Goal: Task Accomplishment & Management: Use online tool/utility

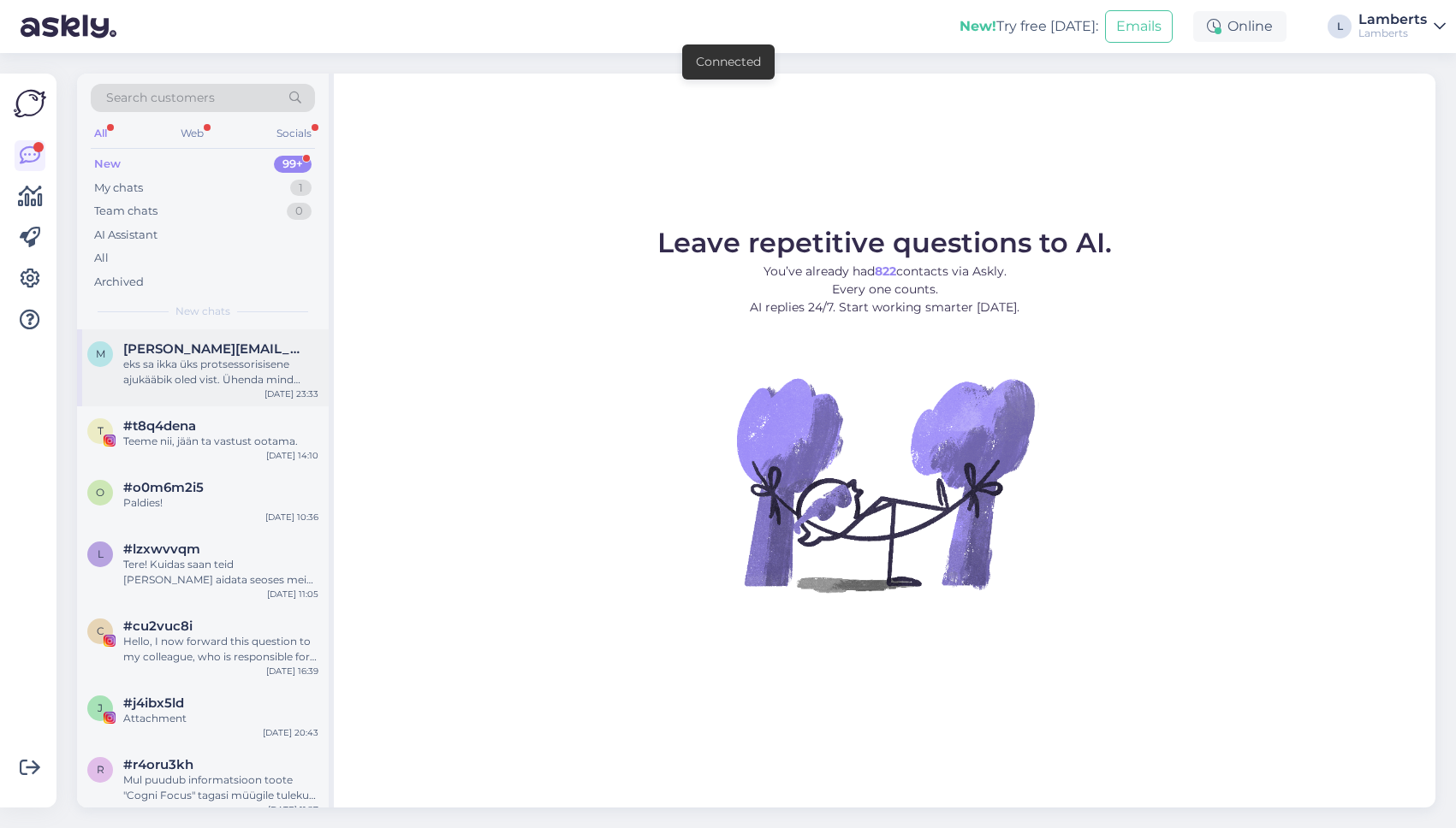
click at [193, 362] on div "eks sa ikka üks protsessorisisene ajukääbik oled vist. Ühenda mind lihtsalt pal…" at bounding box center [220, 372] width 195 height 31
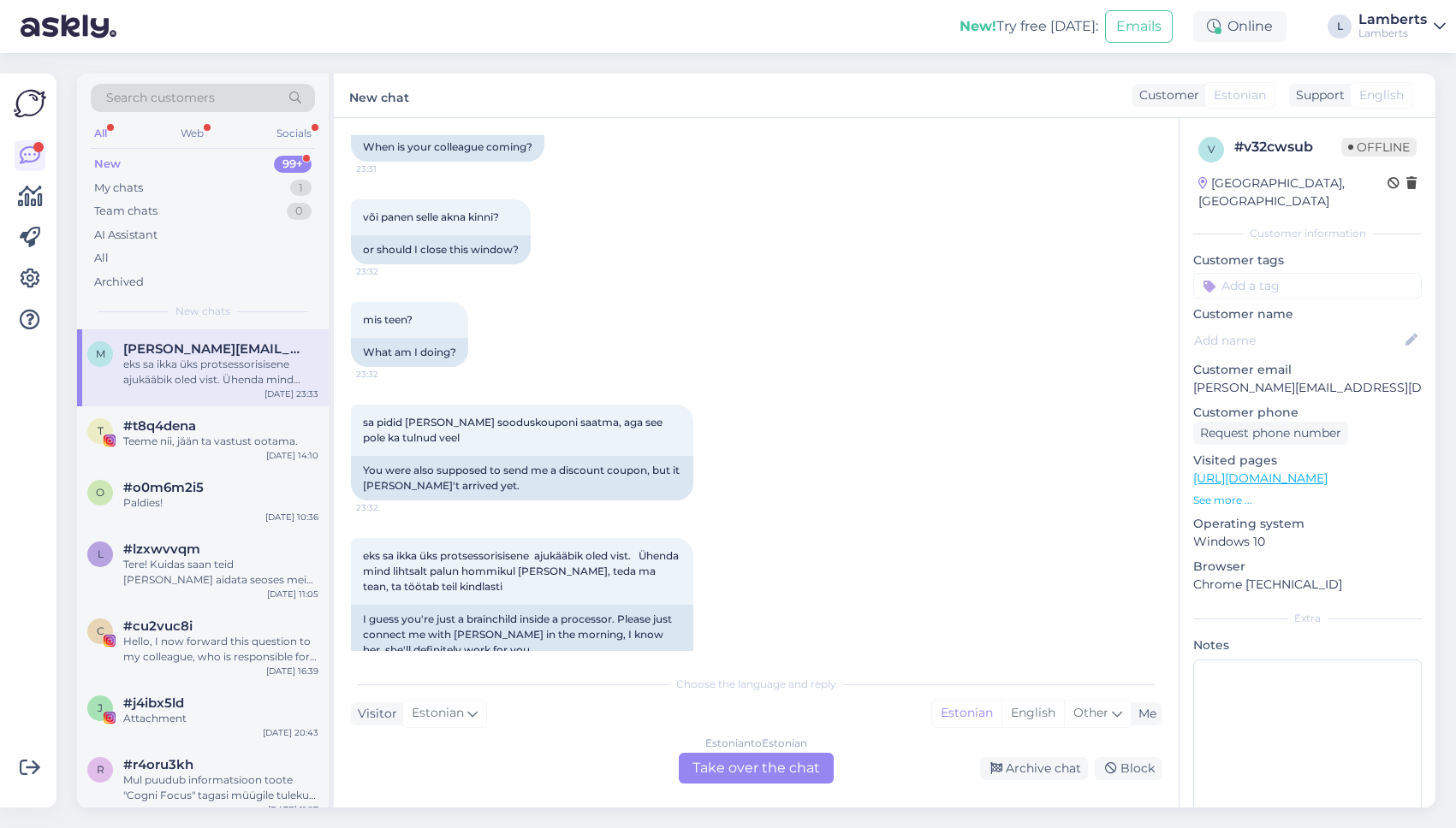
scroll to position [1562, 0]
click at [1264, 275] on input at bounding box center [1308, 286] width 228 height 26
click at [1206, 232] on div "v # v32cwsub Offline [GEOGRAPHIC_DATA], [GEOGRAPHIC_DATA] Customer information …" at bounding box center [1308, 478] width 256 height 721
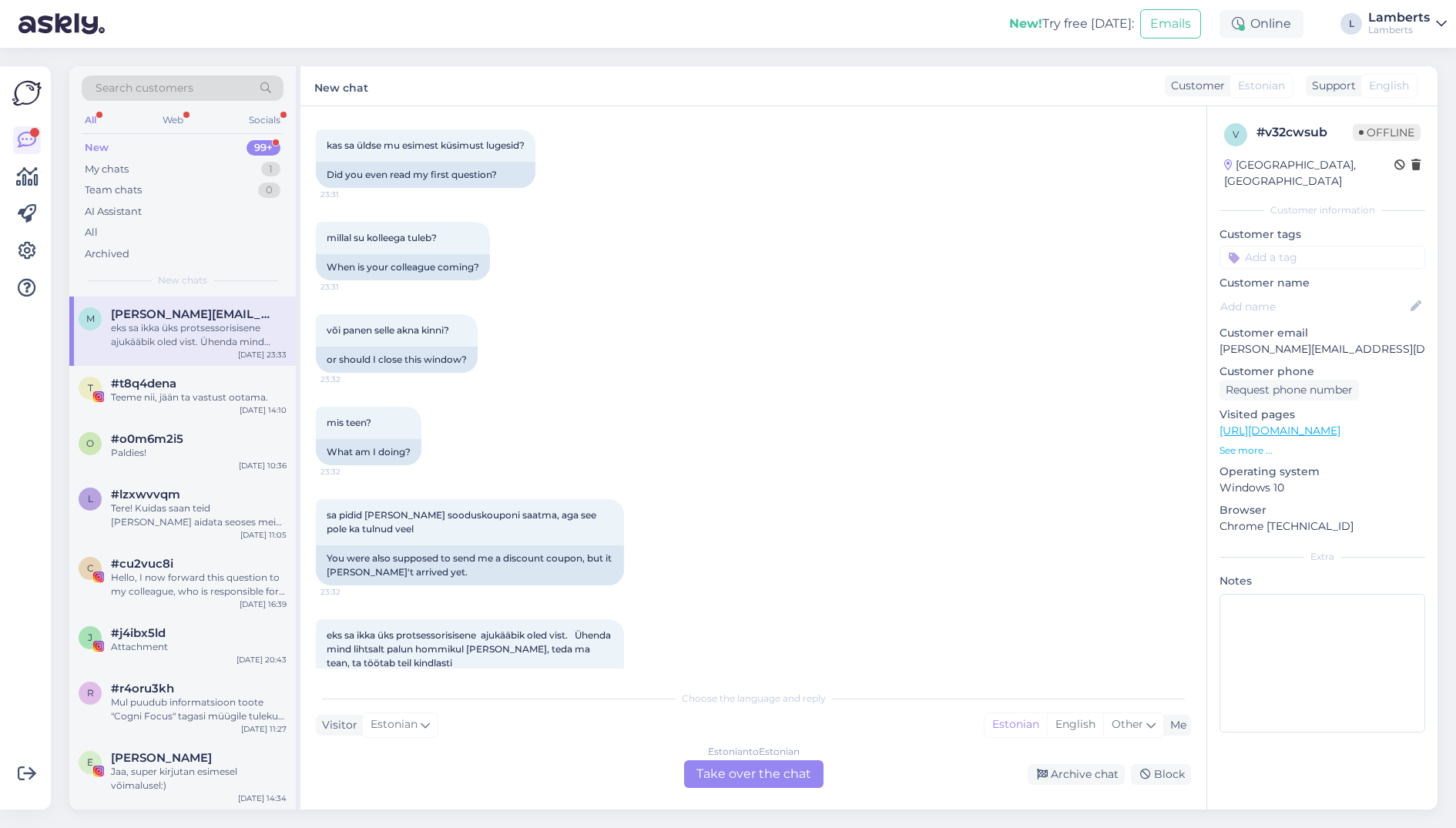
scroll to position [1322, 0]
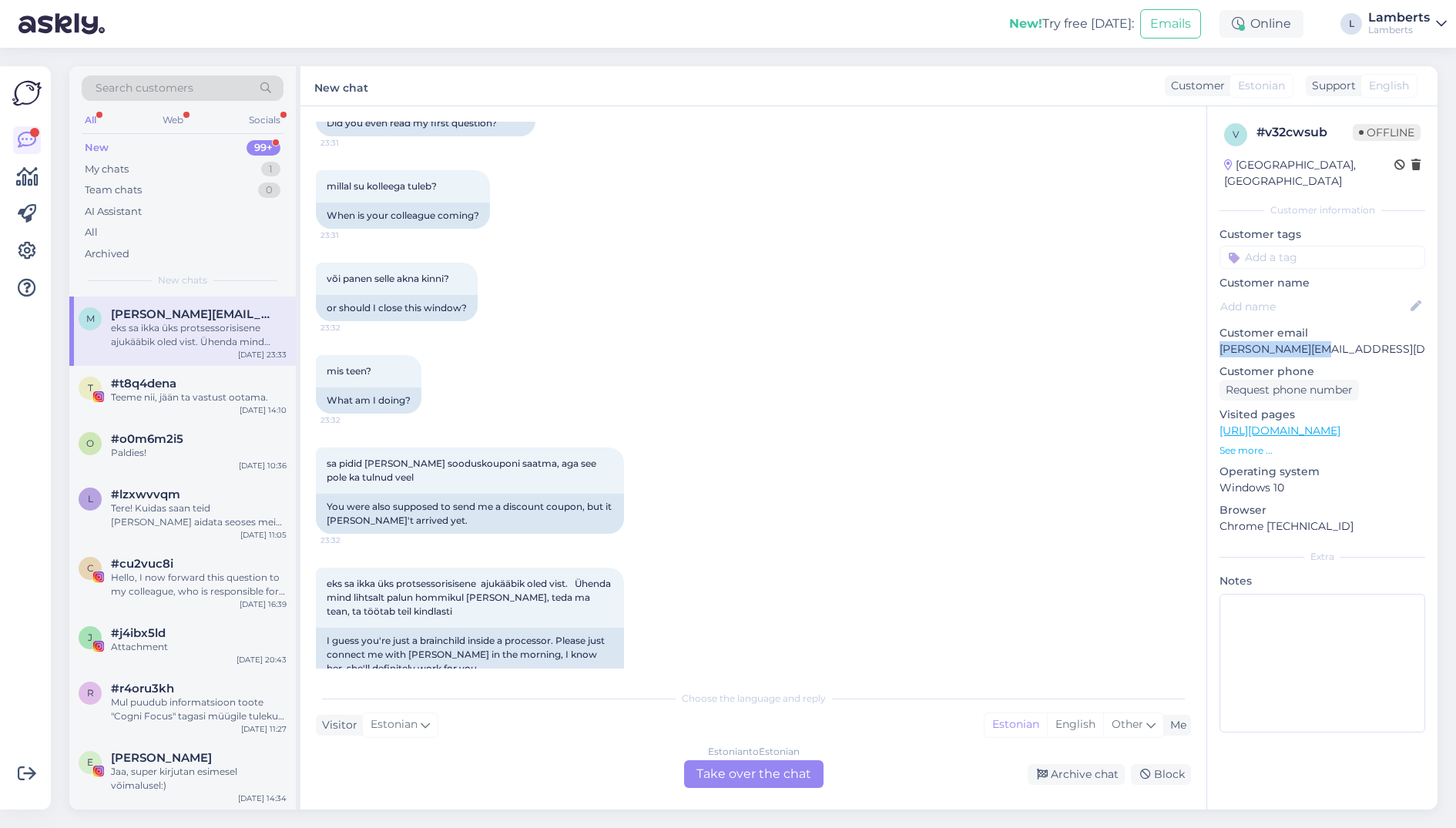
drag, startPoint x: 1326, startPoint y: 330, endPoint x: 1221, endPoint y: 333, distance: 105.0
click at [1221, 342] on p "[PERSON_NAME][EMAIL_ADDRESS][DOMAIN_NAME]" at bounding box center [1322, 350] width 206 height 16
copy p "[PERSON_NAME][EMAIL_ADDRESS][DOMAIN_NAME]"
click at [1310, 342] on p "[PERSON_NAME][EMAIL_ADDRESS][DOMAIN_NAME]" at bounding box center [1322, 350] width 206 height 16
click at [31, 249] on icon at bounding box center [27, 251] width 19 height 19
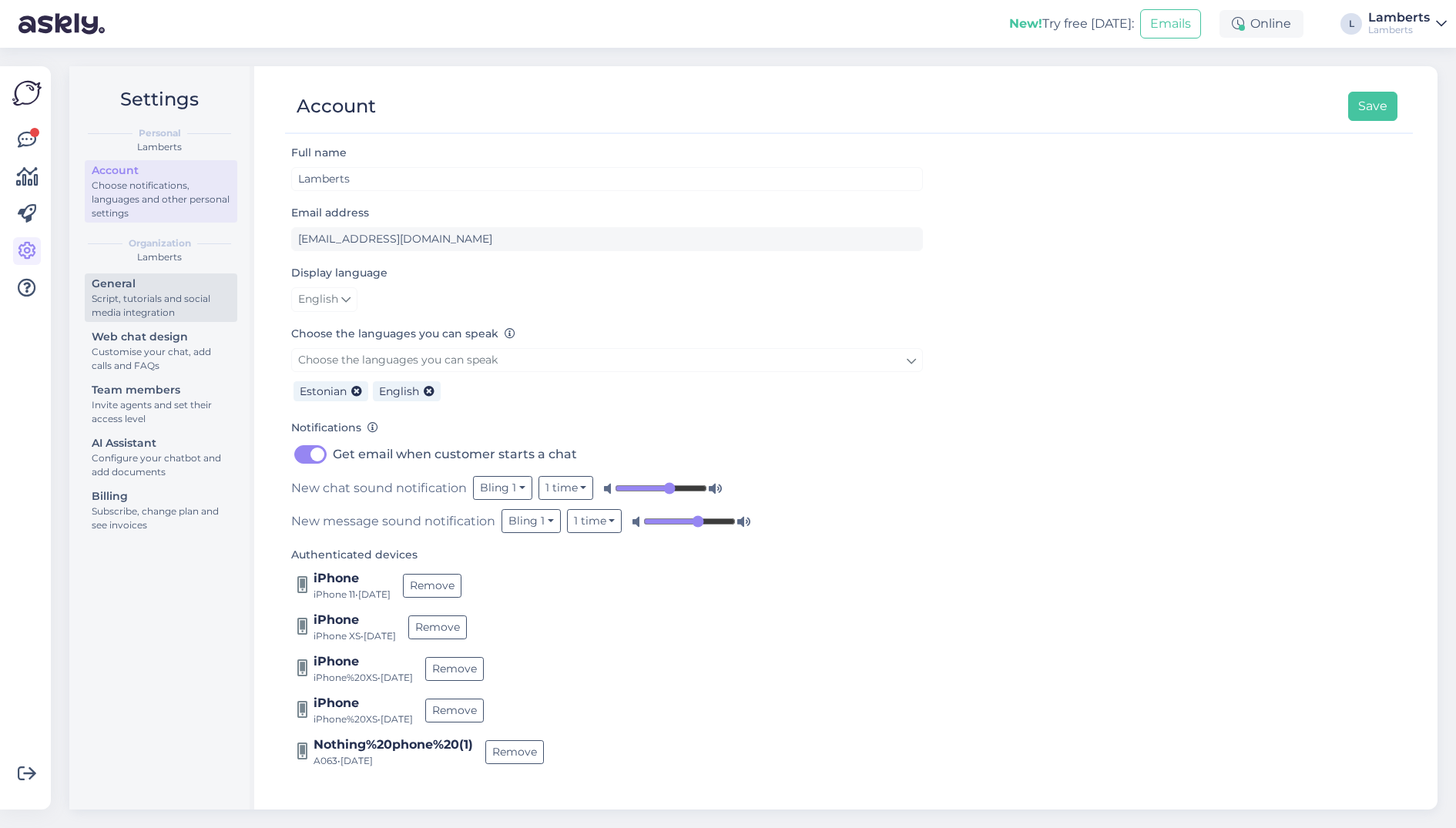
click at [172, 297] on div "Script, tutorials and social media integration" at bounding box center [160, 306] width 138 height 28
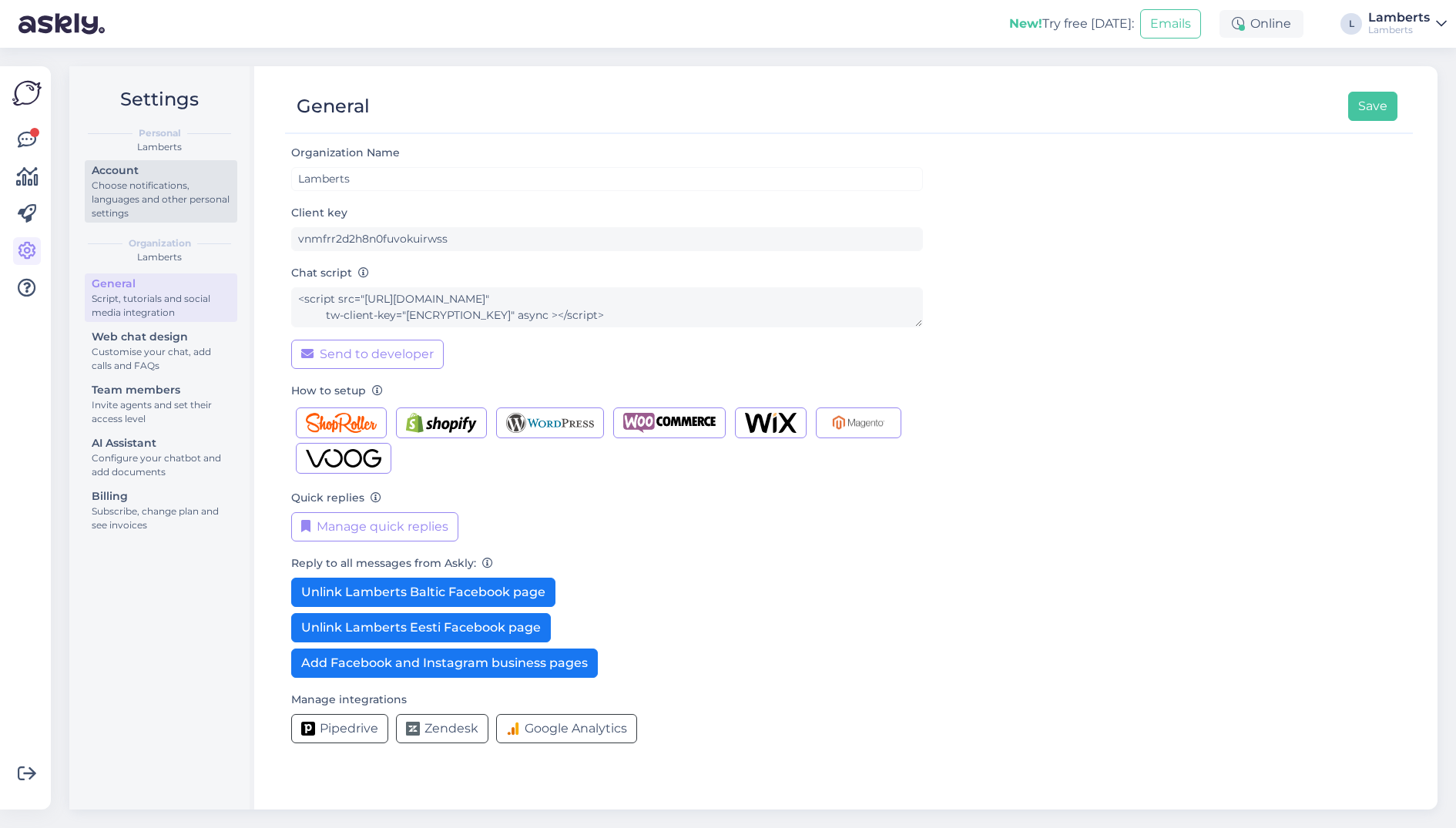
click at [135, 201] on div "Choose notifications, languages and other personal settings" at bounding box center [160, 199] width 138 height 41
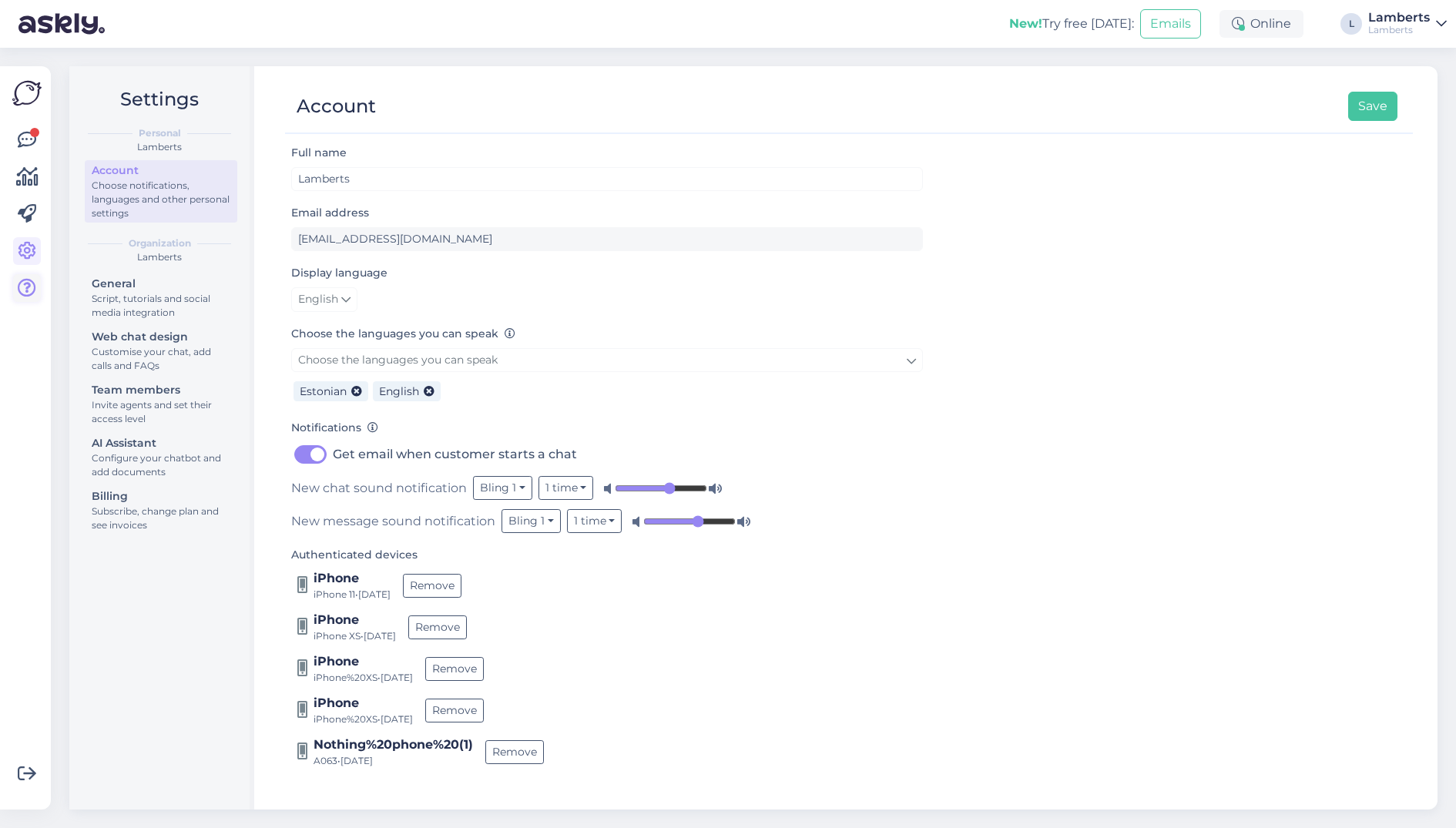
click at [27, 289] on icon at bounding box center [27, 288] width 19 height 19
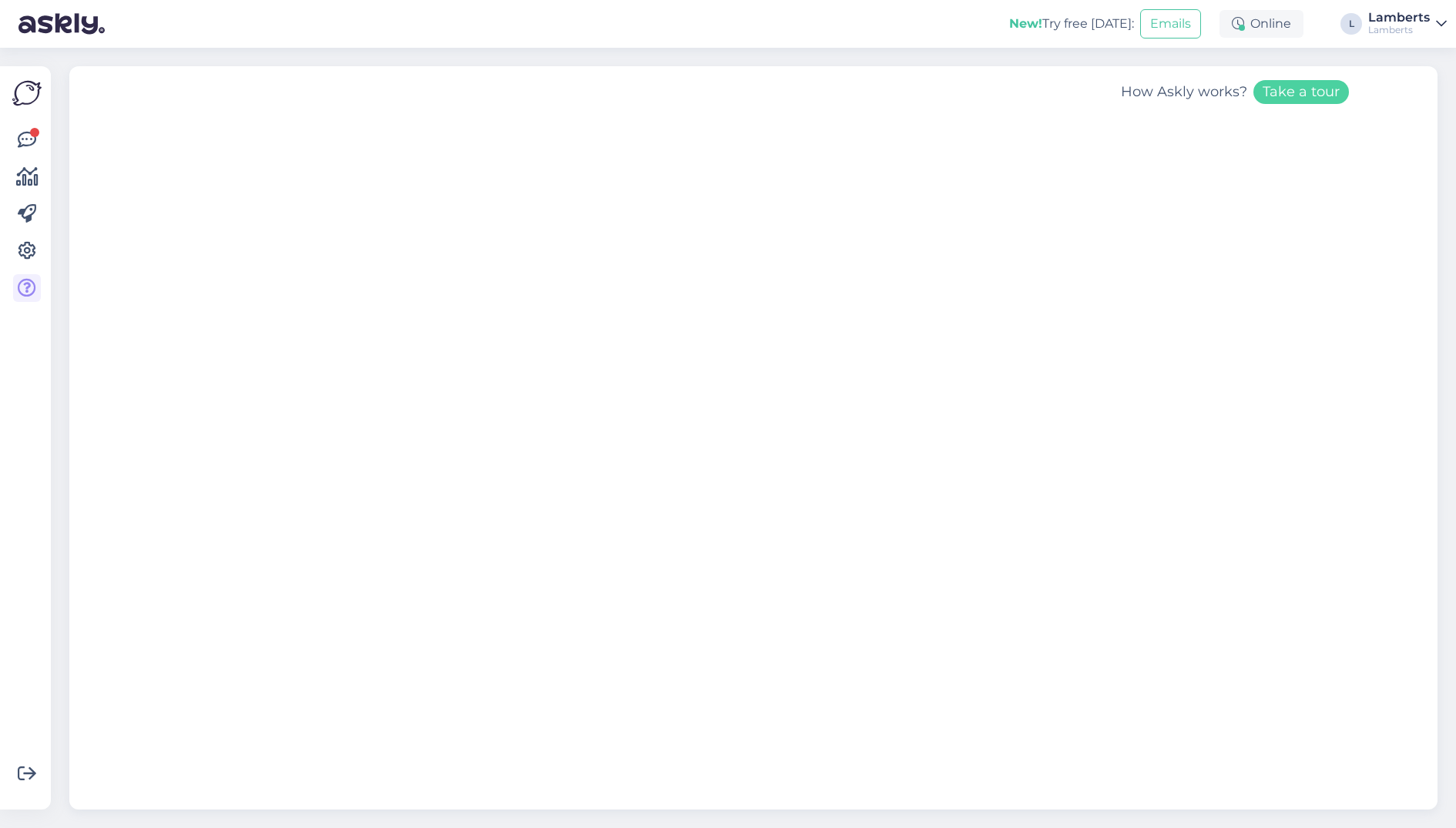
click at [35, 99] on img at bounding box center [27, 93] width 29 height 29
click at [29, 92] on img at bounding box center [27, 93] width 29 height 29
click at [24, 91] on img at bounding box center [27, 93] width 29 height 29
click at [37, 133] on div at bounding box center [34, 132] width 9 height 9
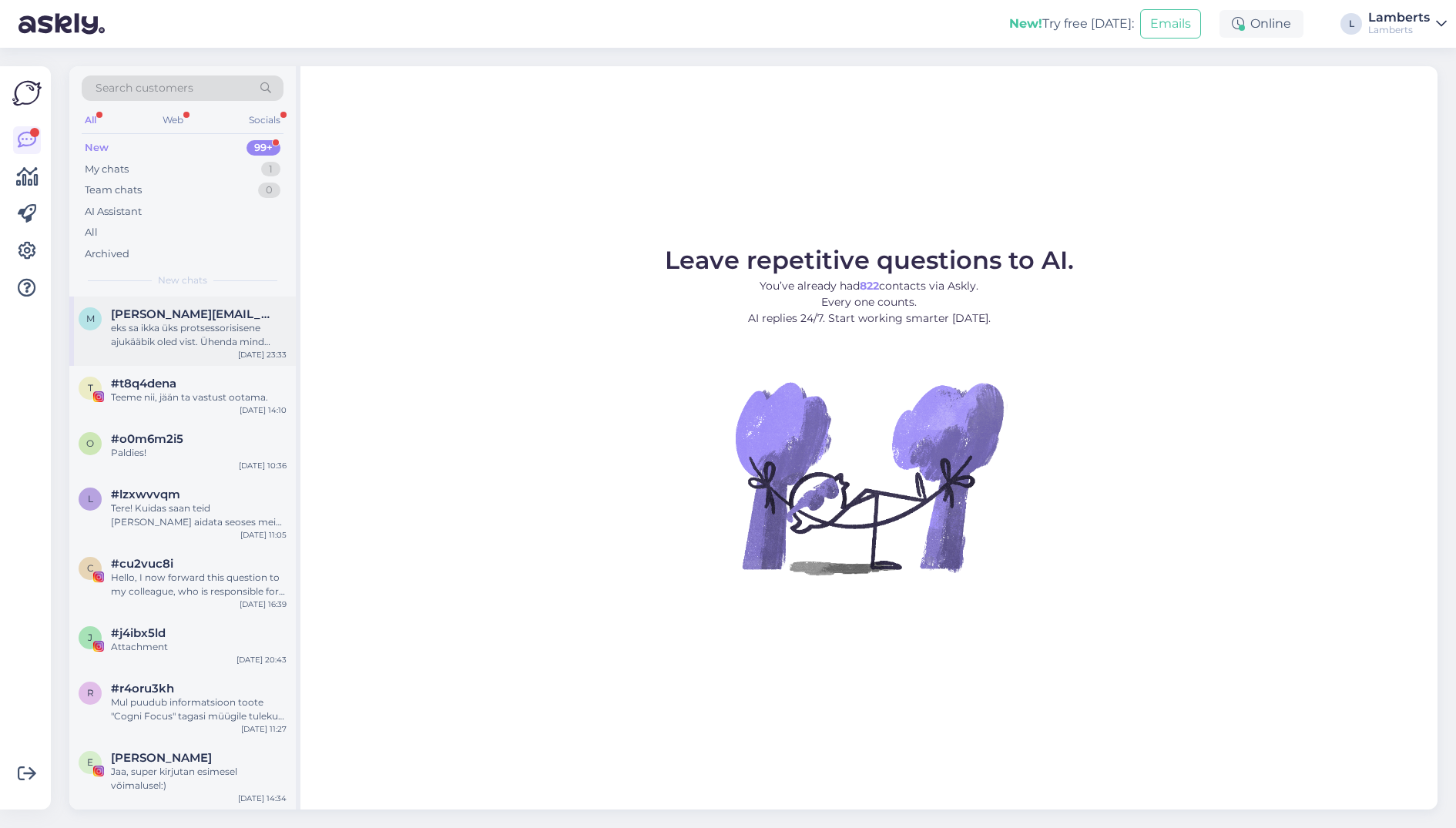
click at [214, 325] on div "eks sa ikka üks protsessorisisene ajukääbik oled vist. Ühenda mind lihtsalt pal…" at bounding box center [198, 335] width 176 height 28
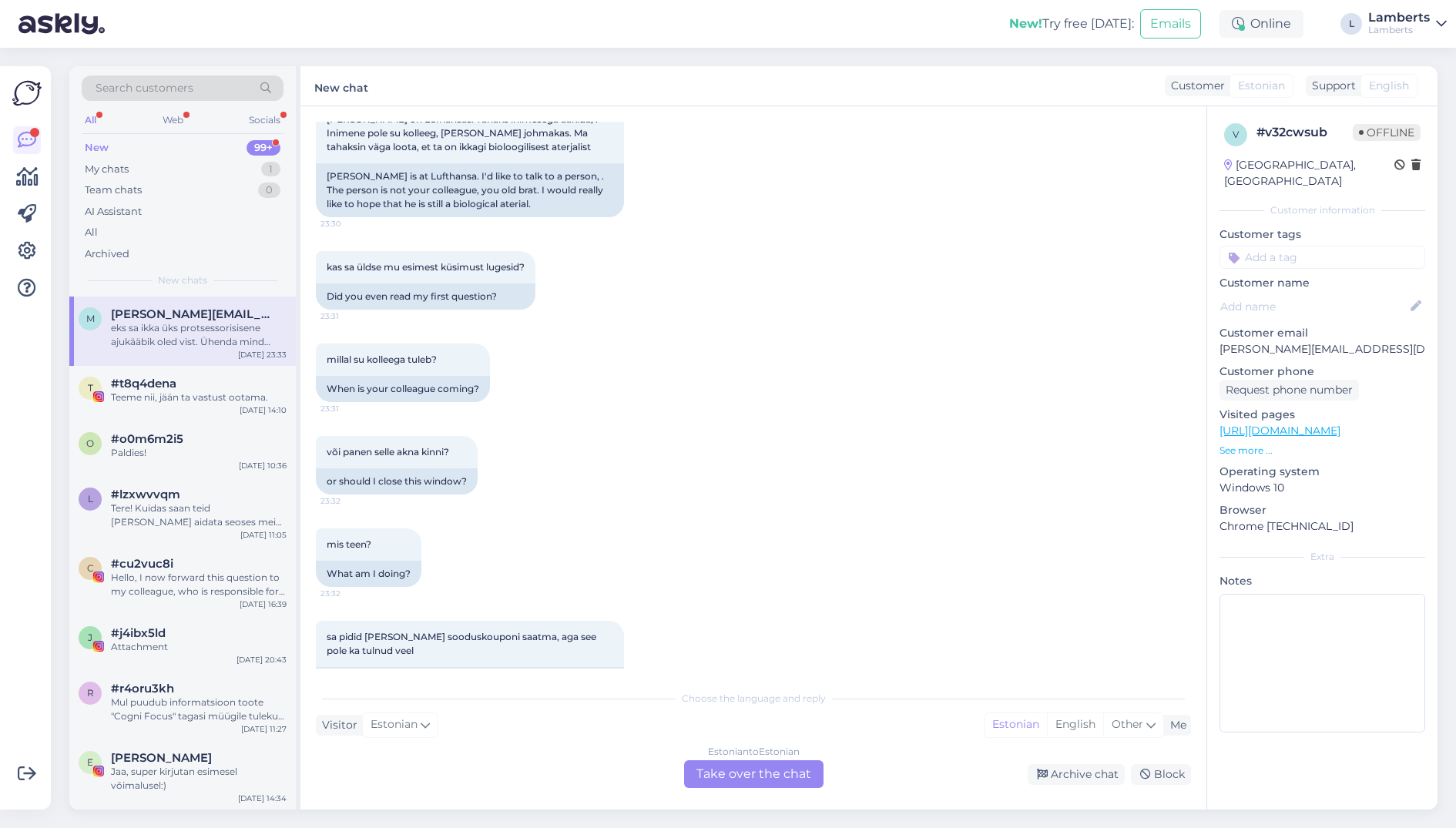
scroll to position [1322, 0]
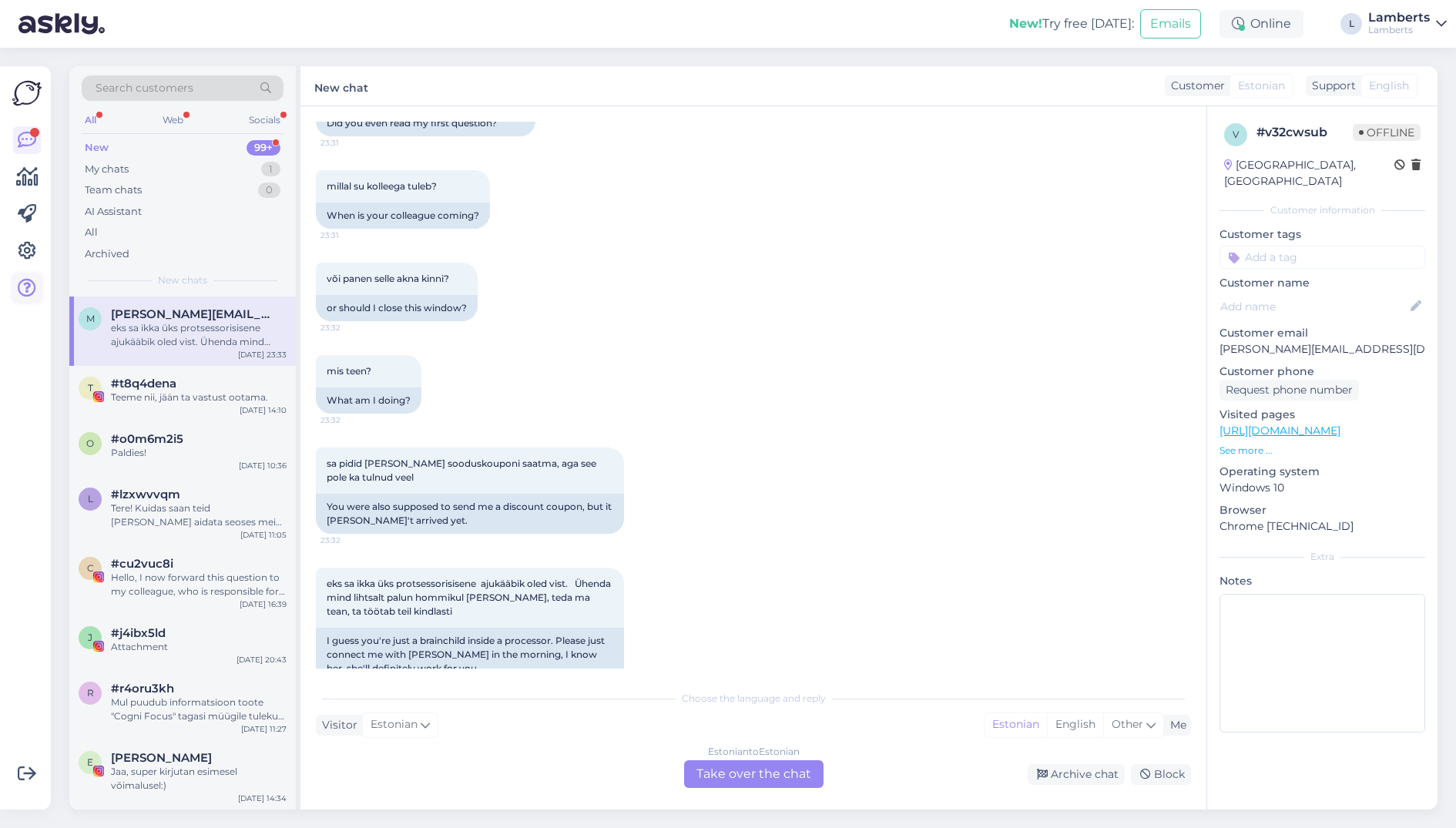
click at [25, 285] on icon at bounding box center [27, 288] width 19 height 19
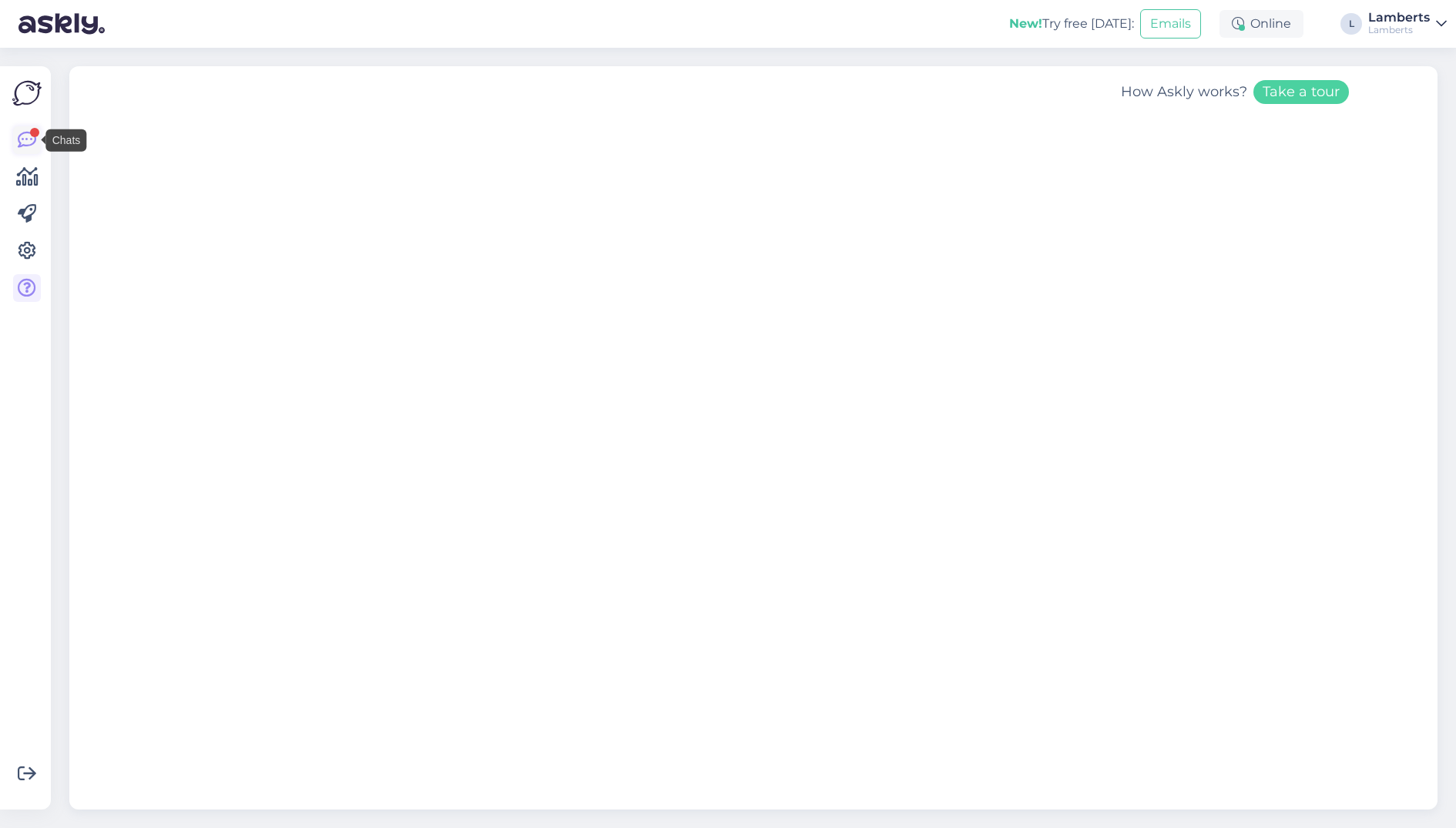
click at [24, 131] on icon at bounding box center [27, 140] width 19 height 19
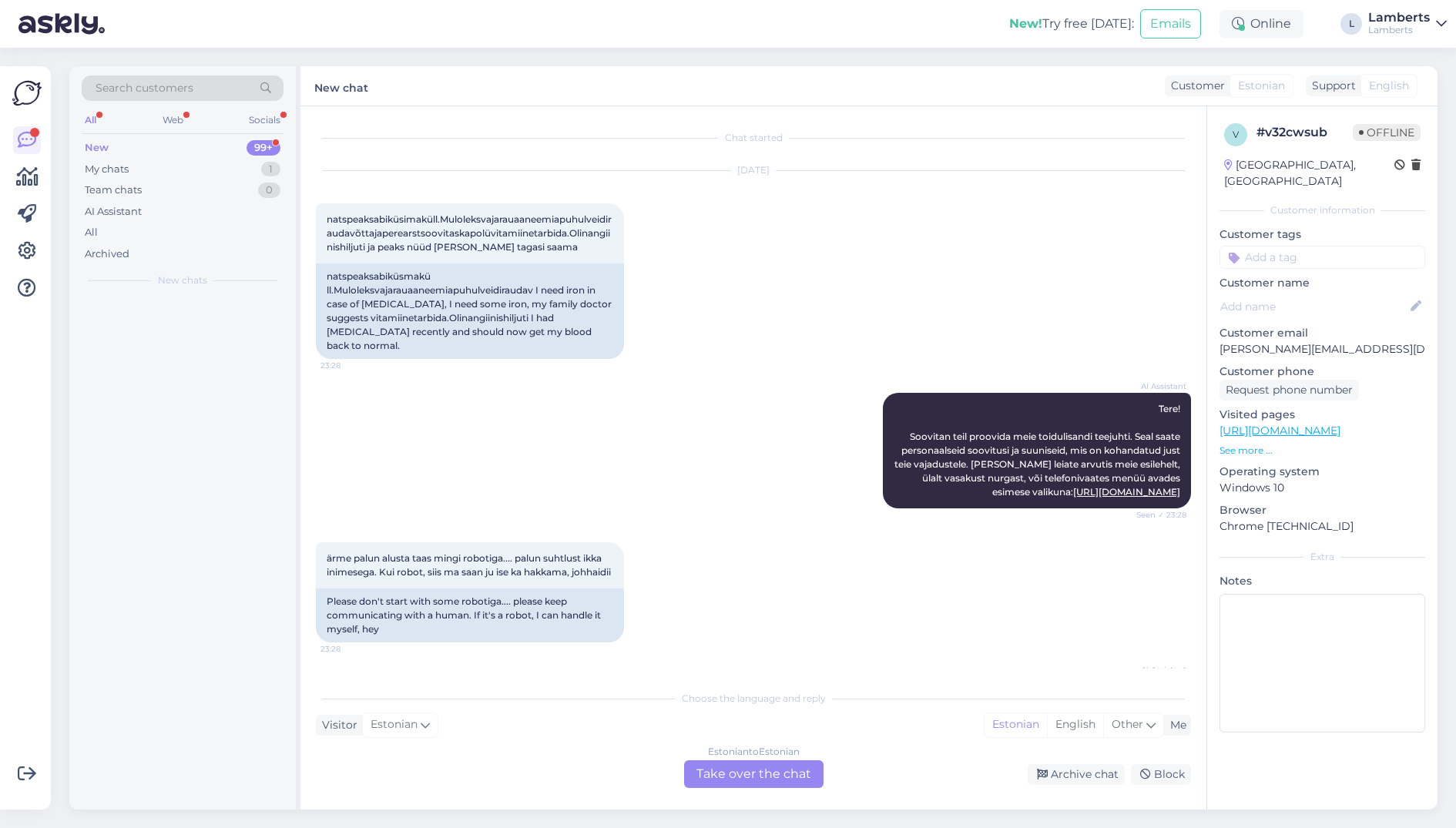
scroll to position [1322, 0]
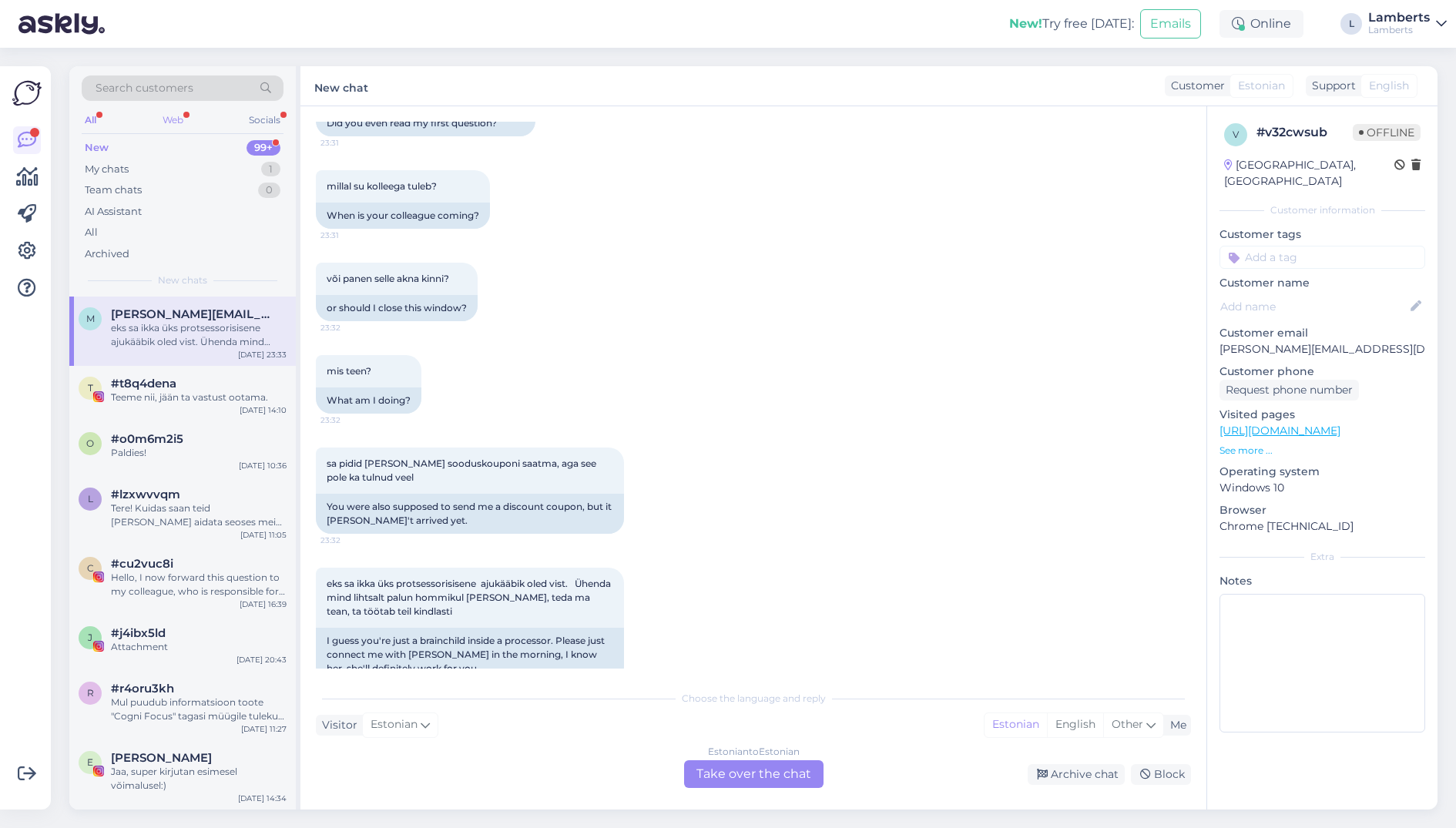
click at [180, 121] on div "Web" at bounding box center [172, 120] width 27 height 20
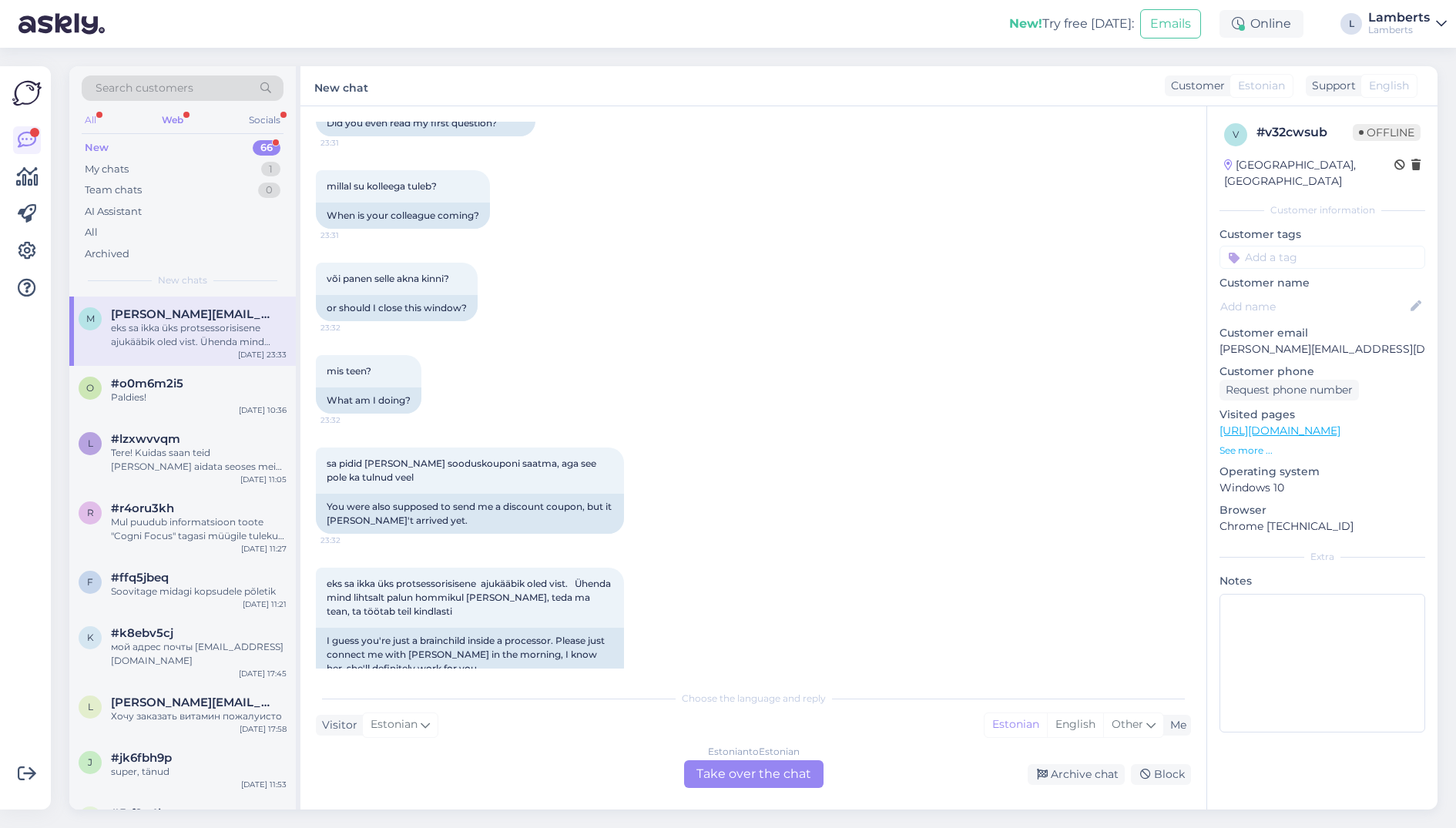
click at [89, 125] on div "All" at bounding box center [91, 120] width 18 height 20
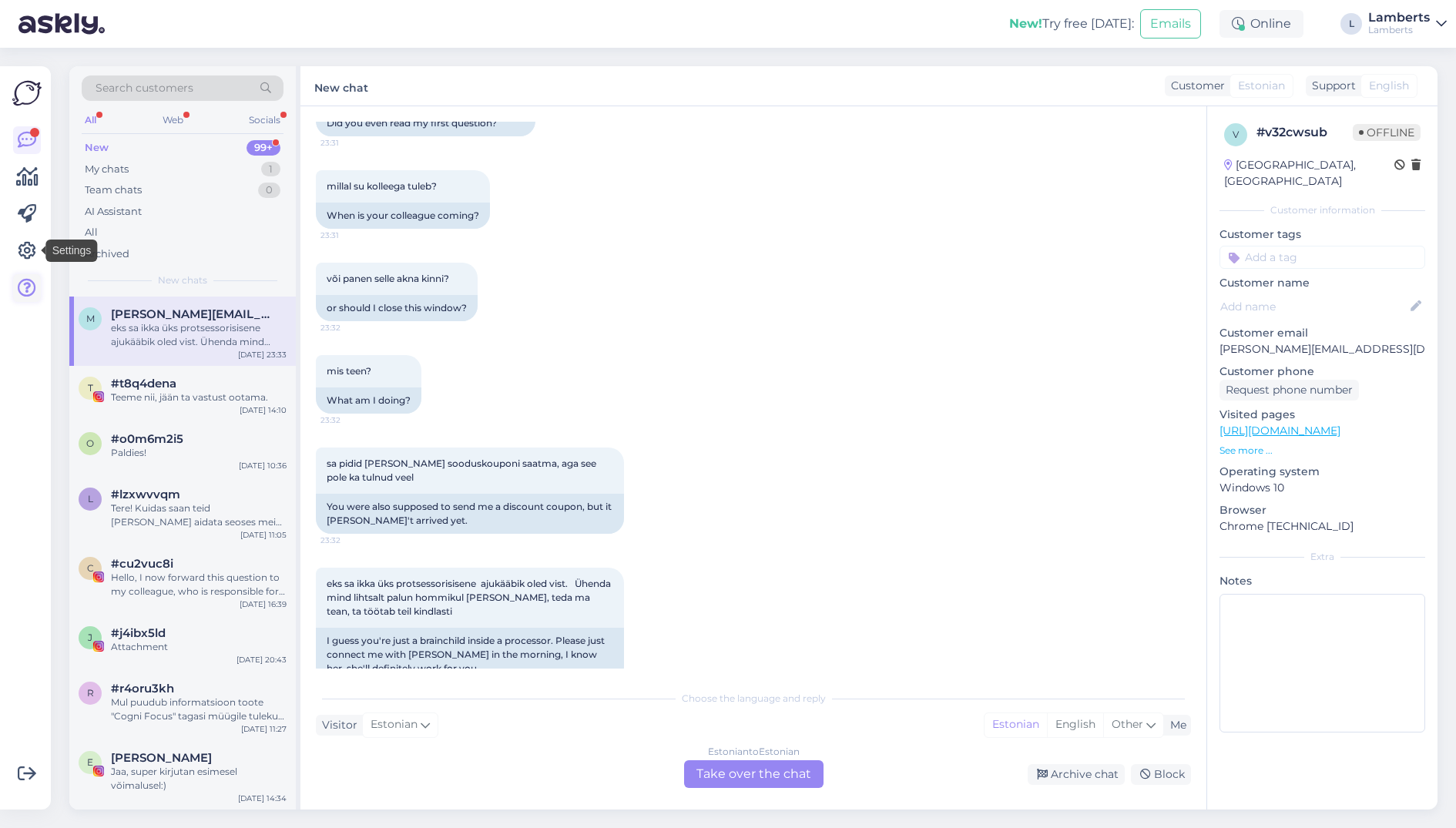
click at [25, 276] on link at bounding box center [27, 288] width 28 height 28
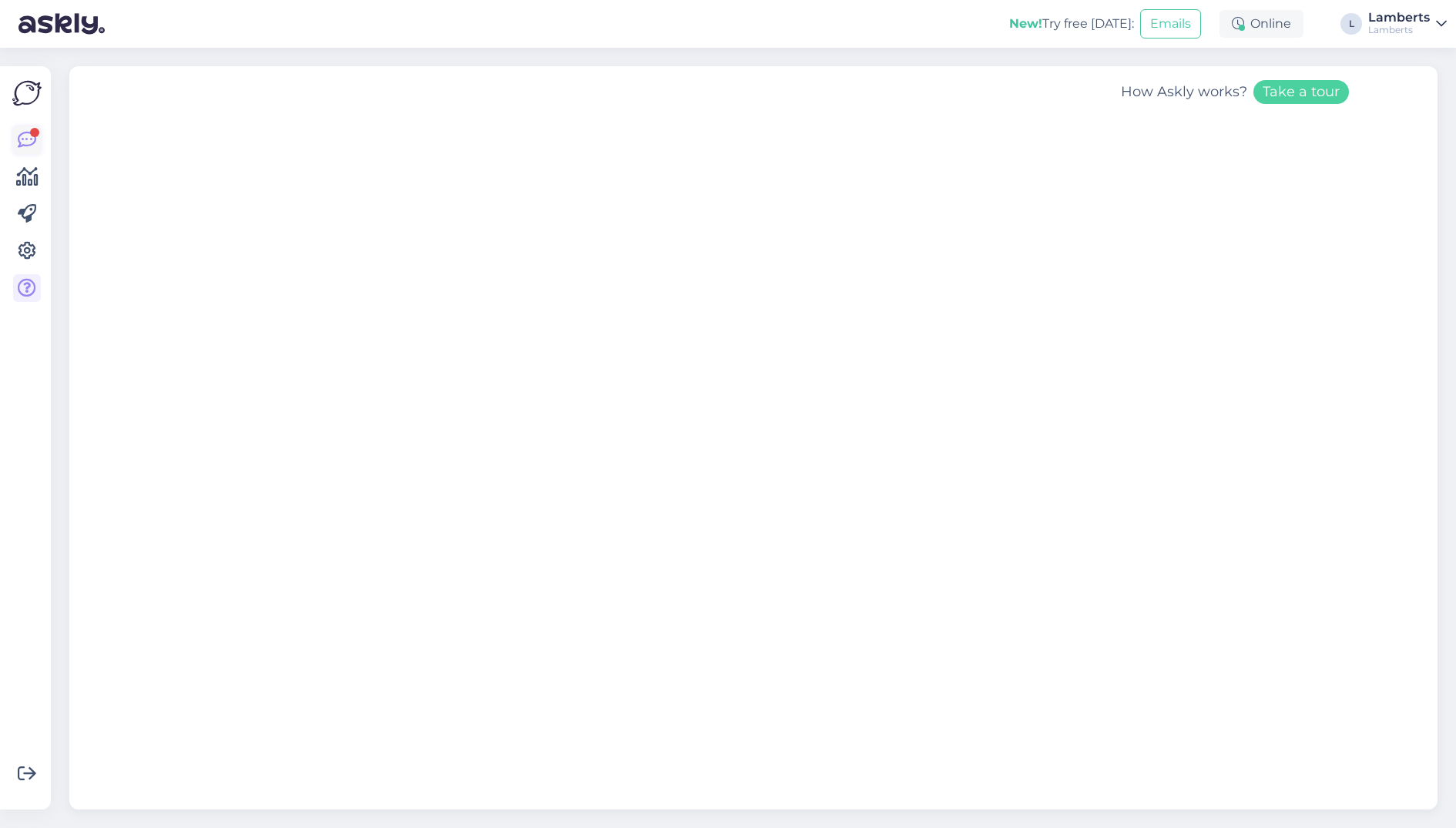
click at [30, 139] on icon at bounding box center [27, 140] width 19 height 19
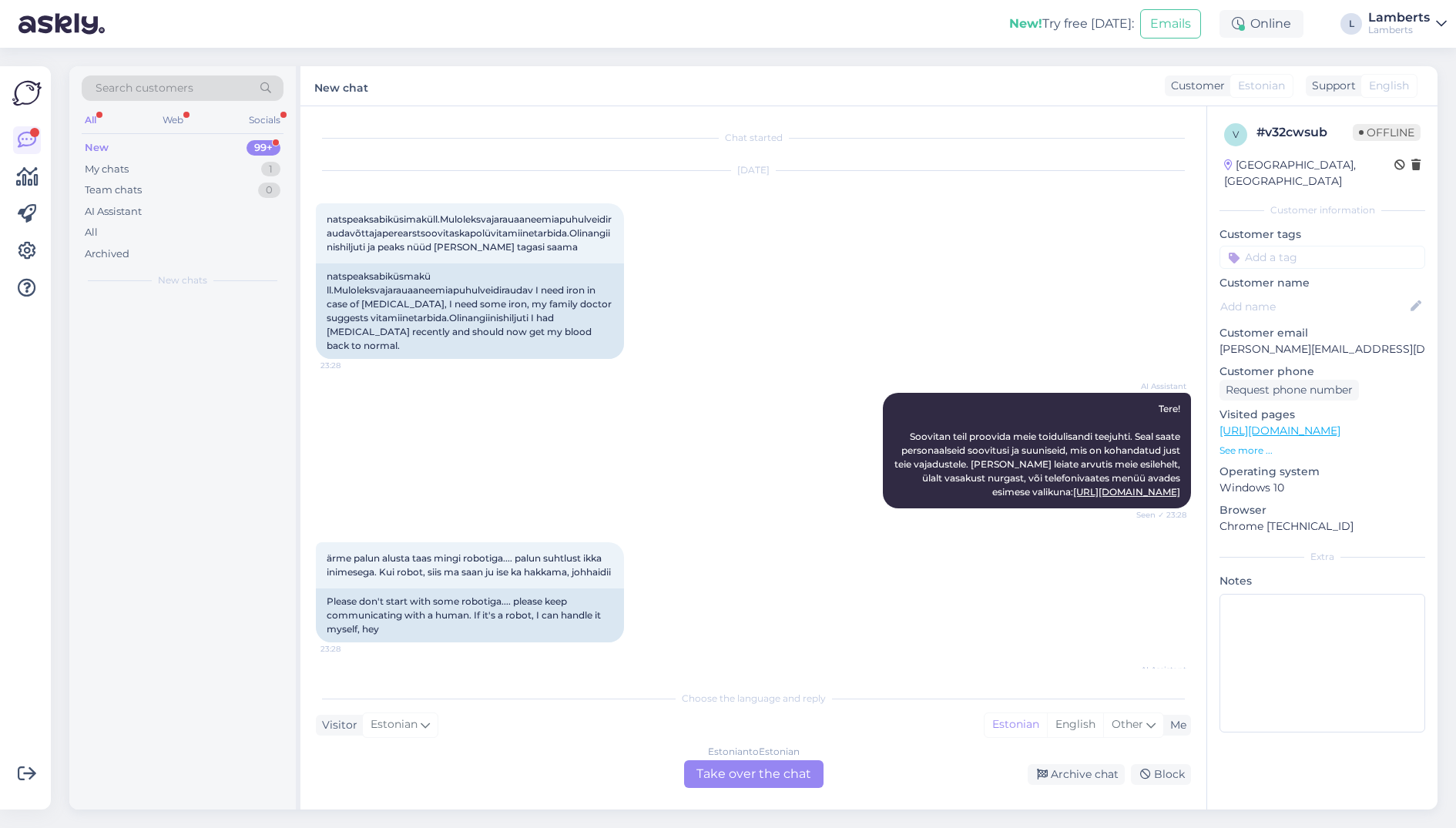
scroll to position [1322, 0]
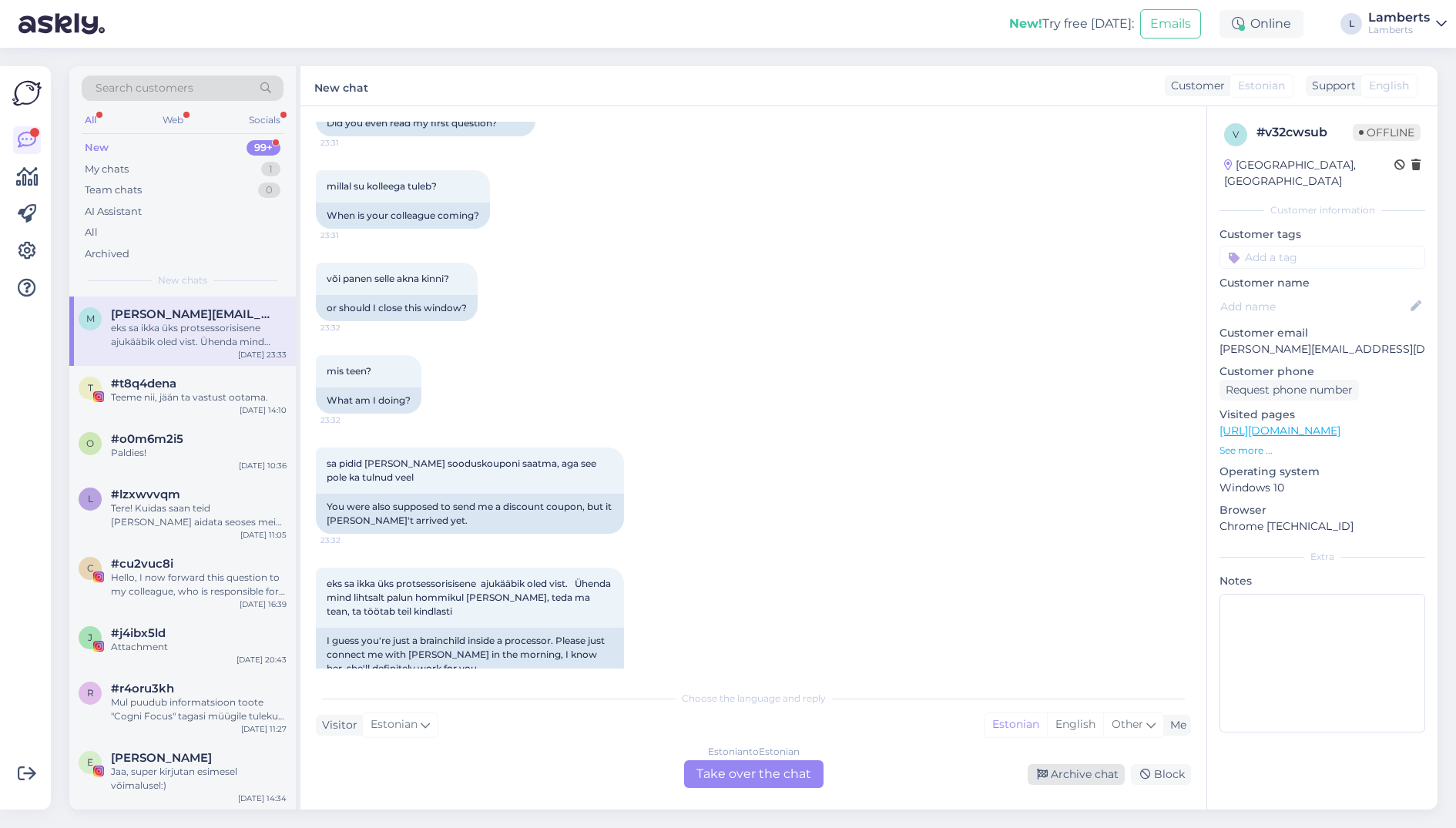
click at [1104, 772] on div "Archive chat" at bounding box center [1076, 775] width 97 height 21
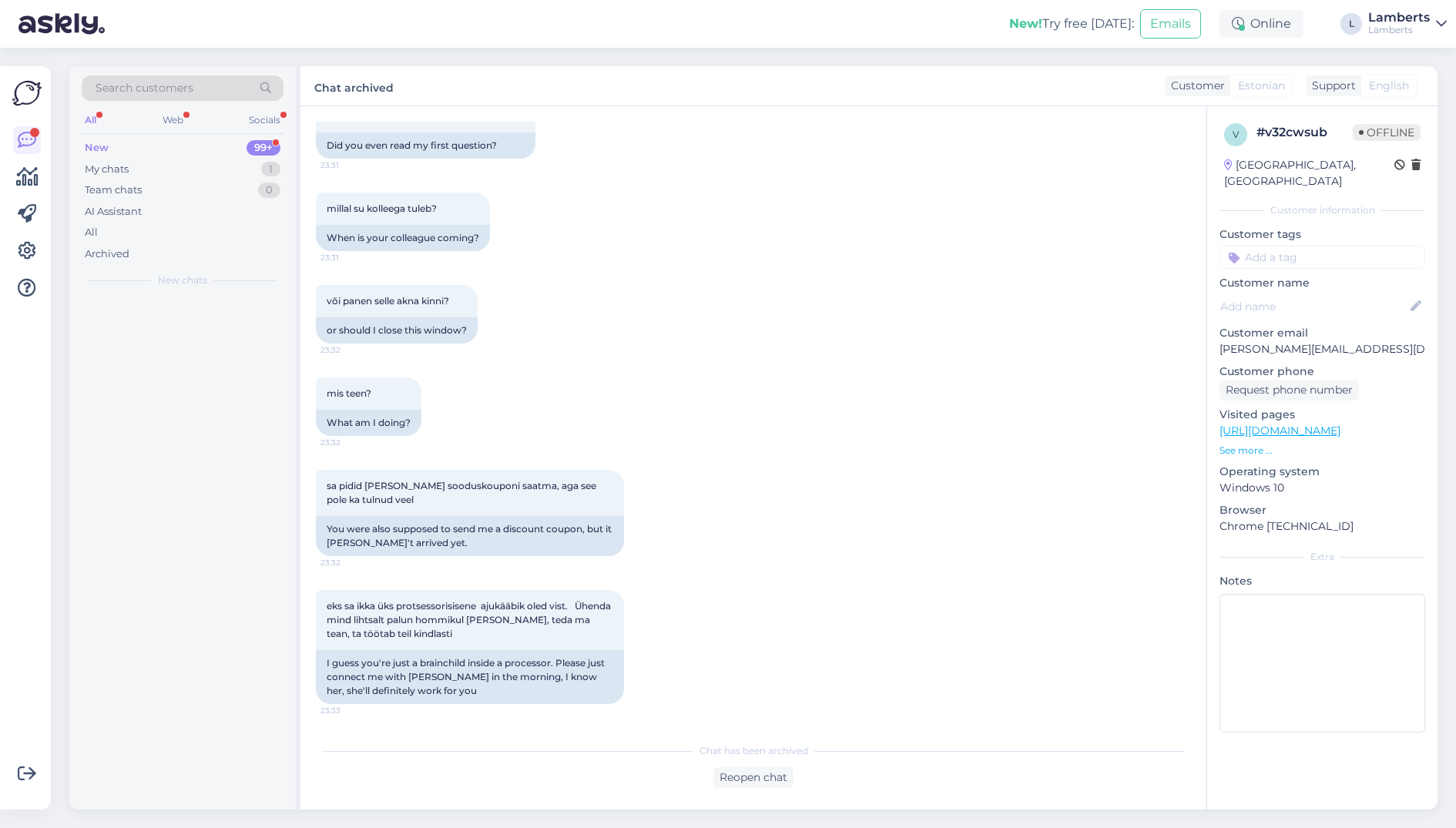
scroll to position [1269, 0]
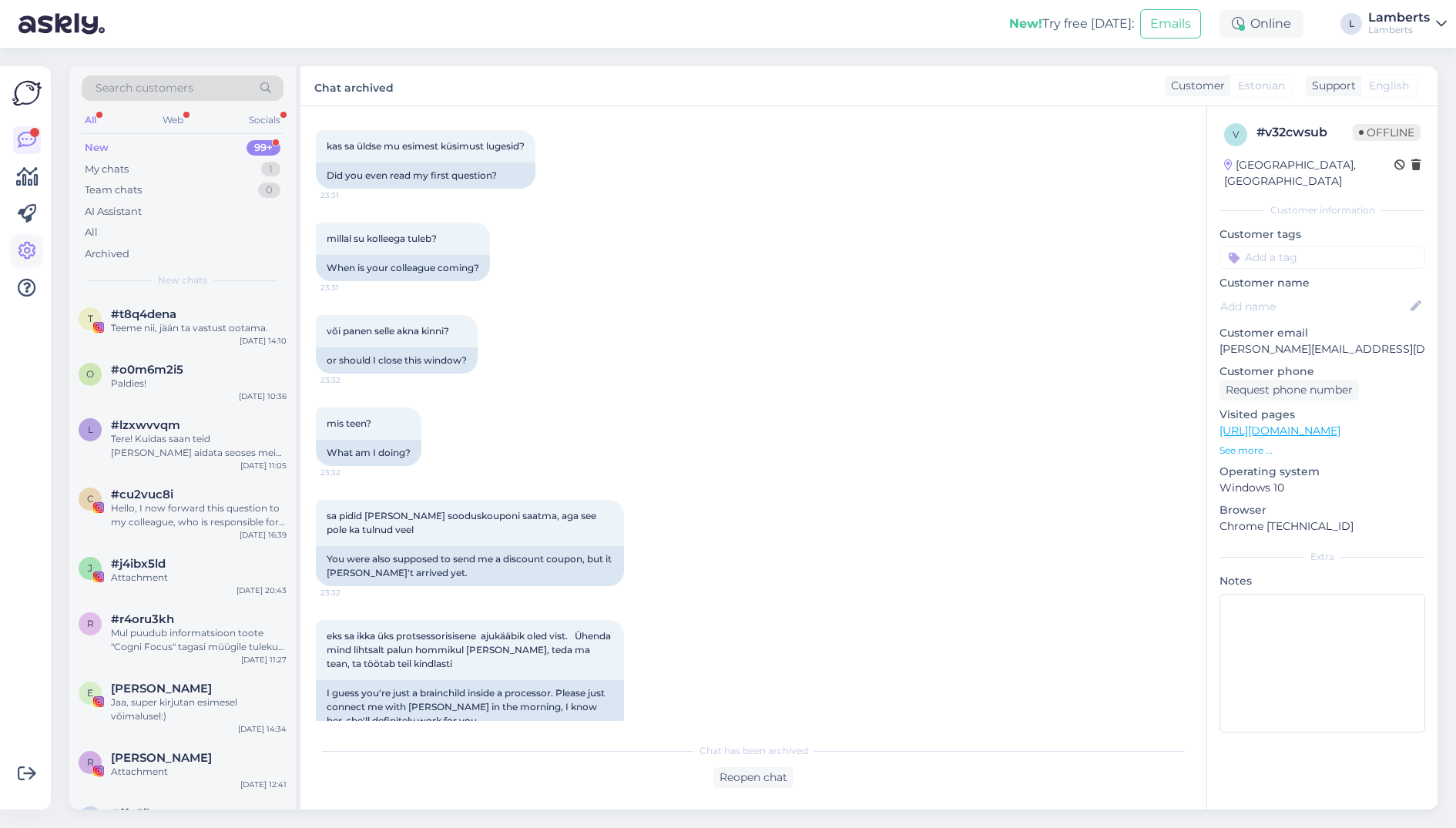
click at [27, 255] on icon at bounding box center [27, 251] width 19 height 19
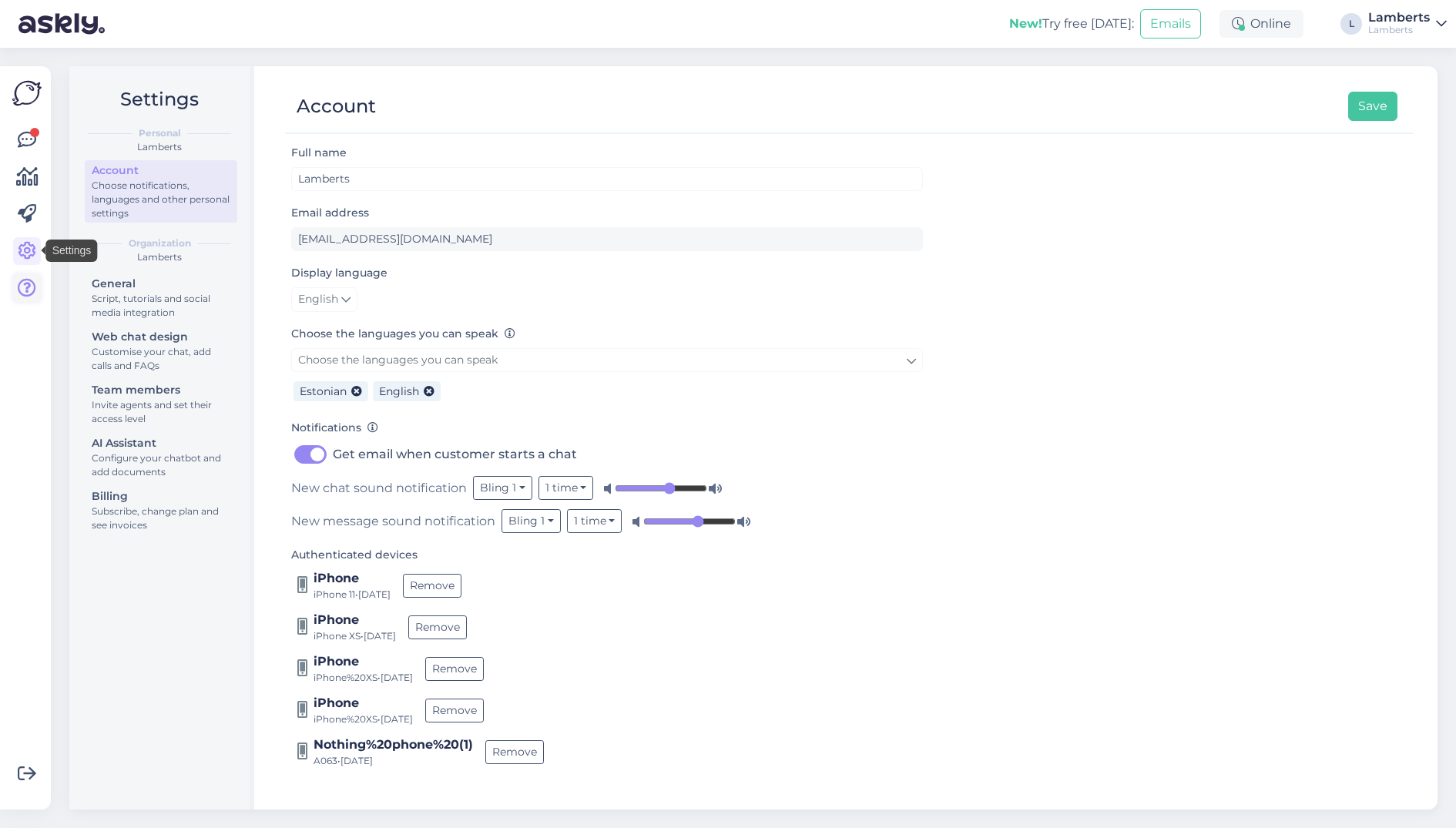
click at [34, 295] on icon at bounding box center [27, 288] width 19 height 19
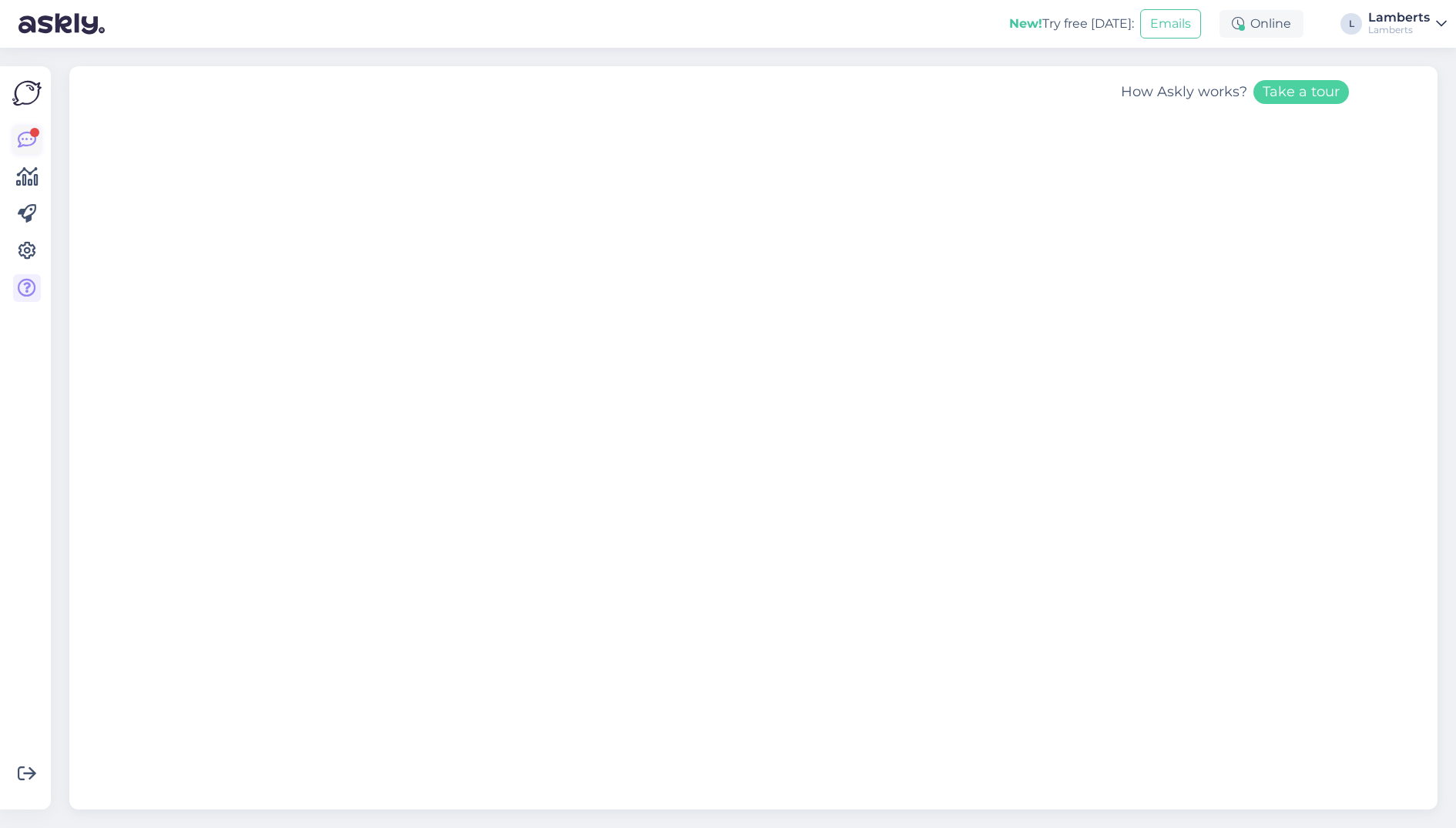
click at [28, 138] on icon at bounding box center [27, 140] width 19 height 19
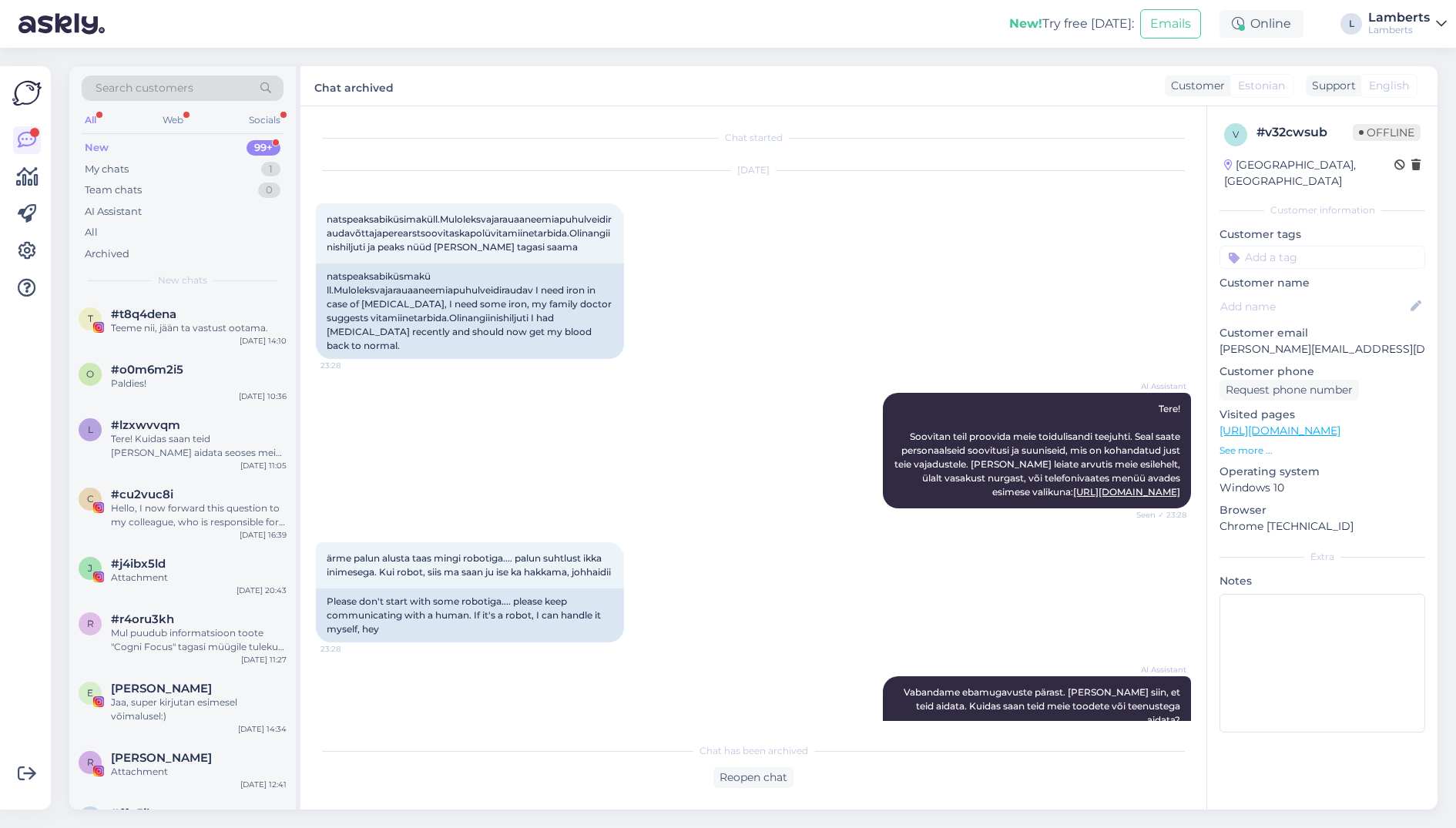
scroll to position [1269, 0]
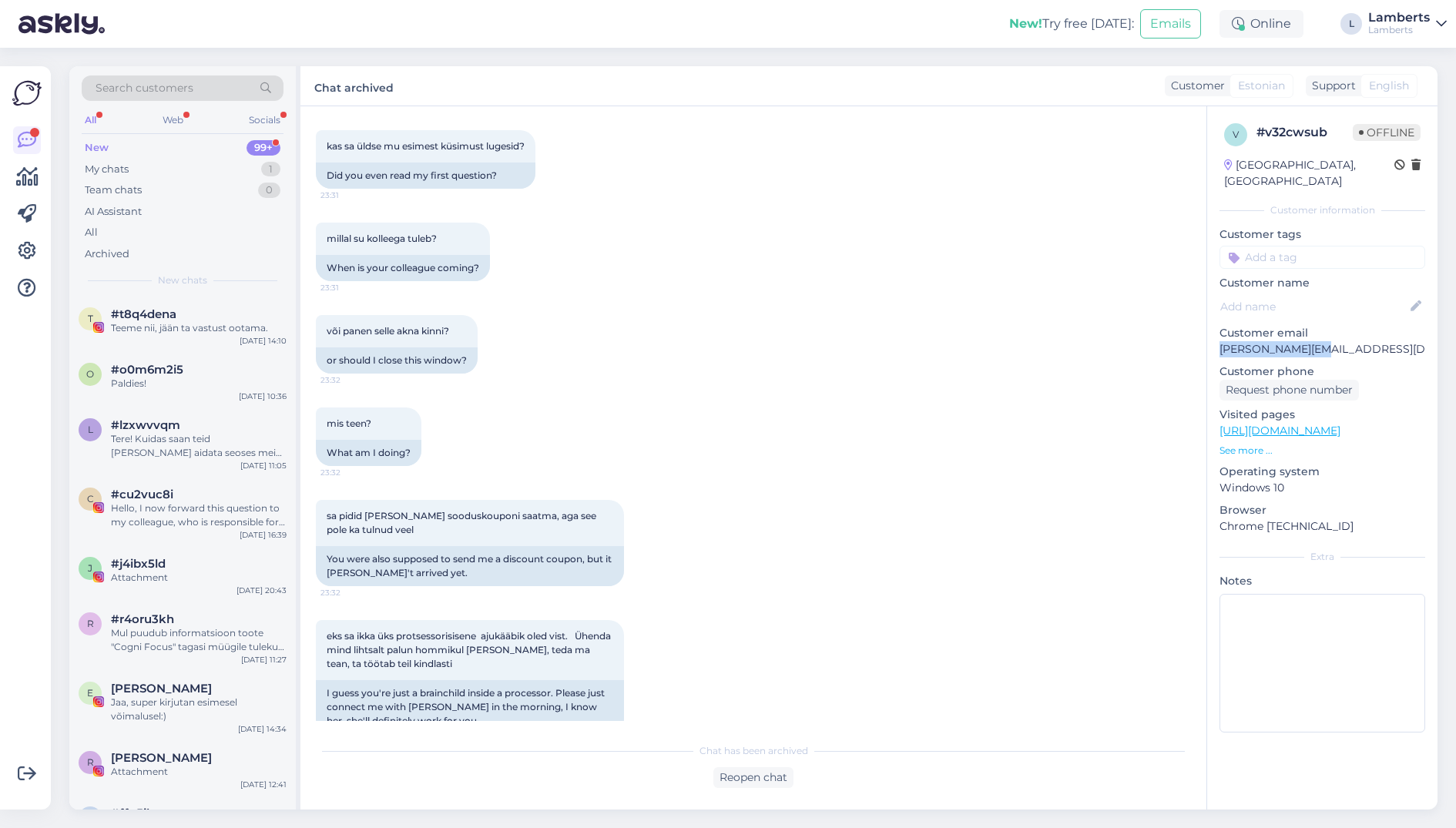
drag, startPoint x: 1322, startPoint y: 329, endPoint x: 1220, endPoint y: 331, distance: 102.0
click at [1220, 342] on p "[PERSON_NAME][EMAIL_ADDRESS][DOMAIN_NAME]" at bounding box center [1322, 350] width 206 height 16
copy p "[PERSON_NAME][EMAIL_ADDRESS][DOMAIN_NAME]"
